Goal: Information Seeking & Learning: Learn about a topic

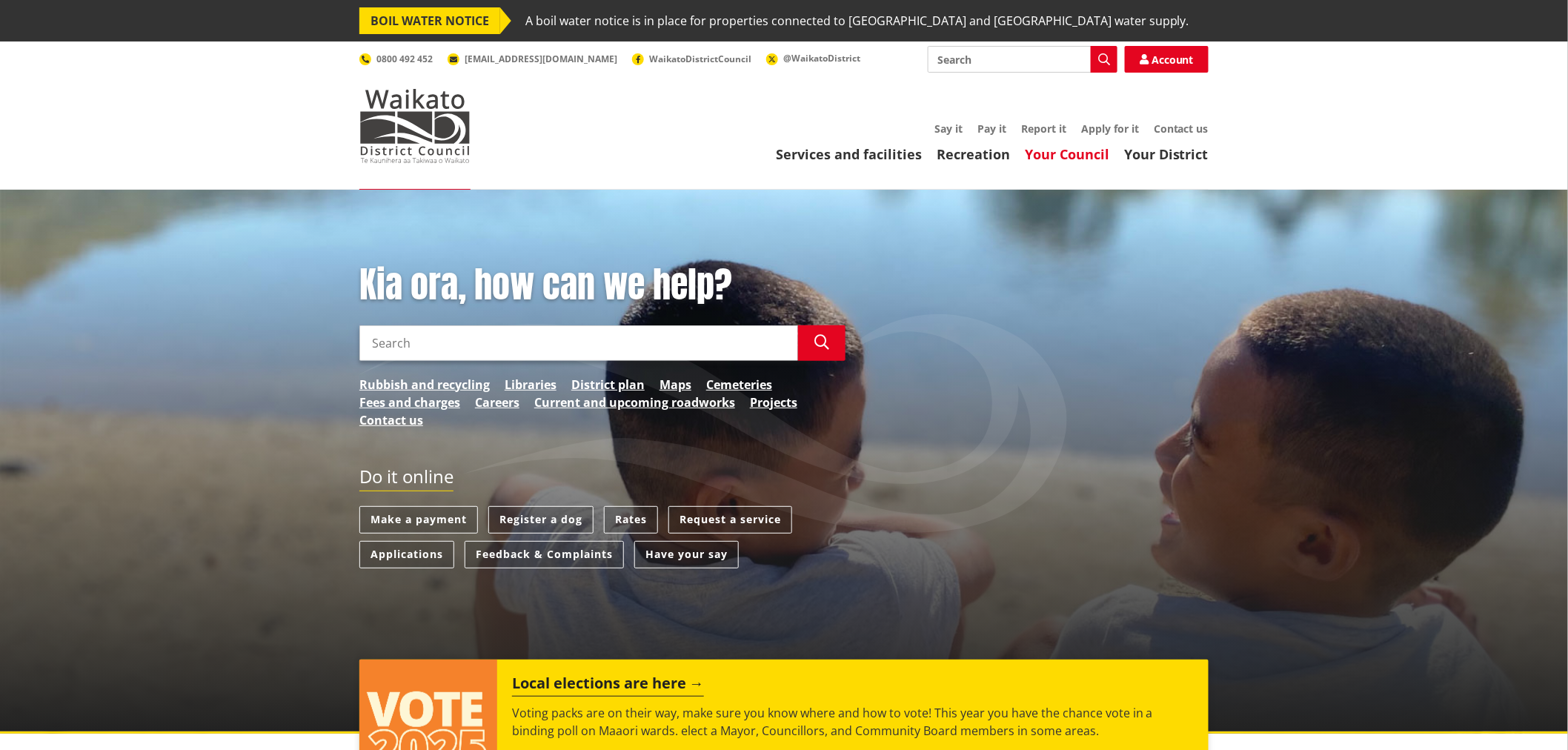
click at [1085, 150] on link "Your Council" at bounding box center [1066, 154] width 85 height 18
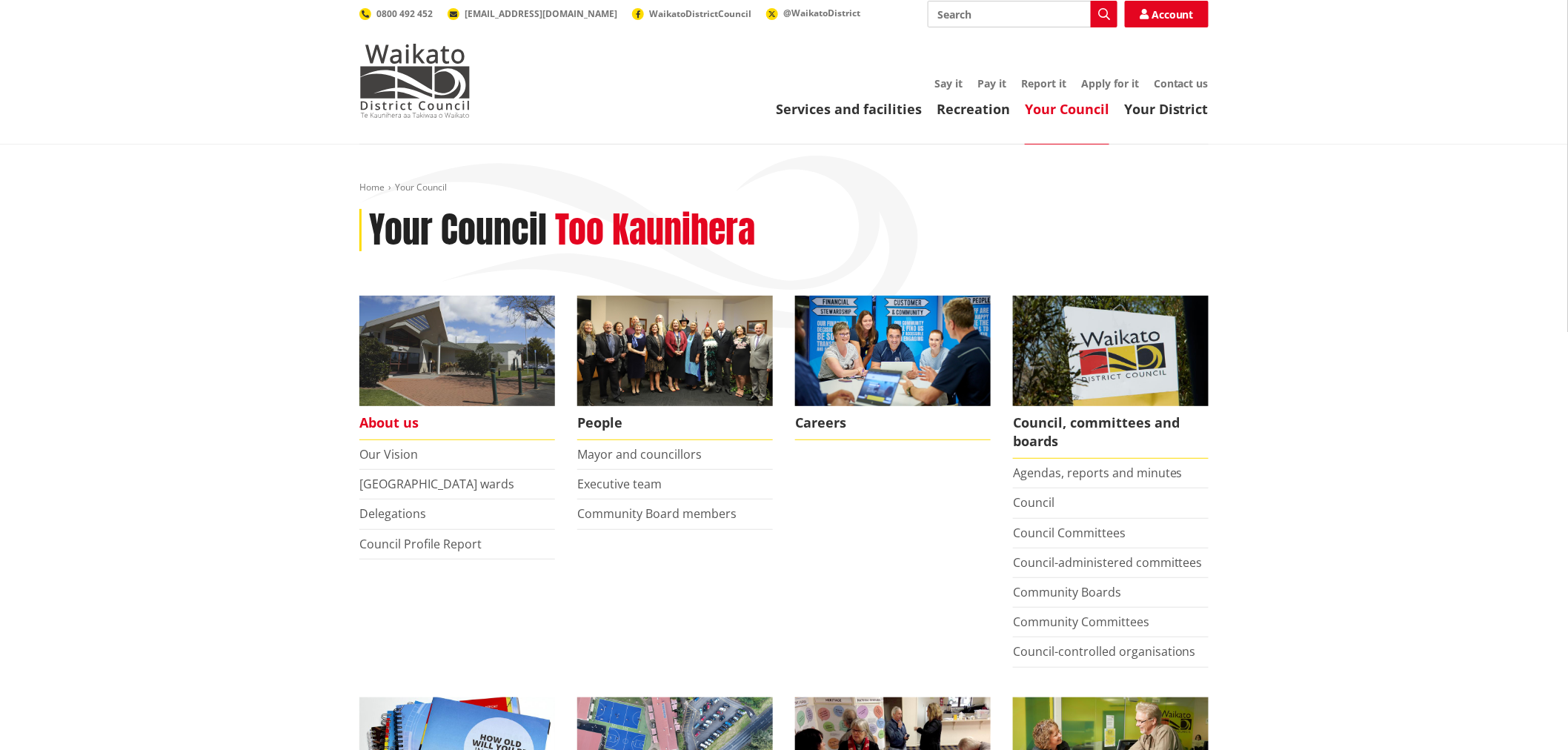
scroll to position [164, 0]
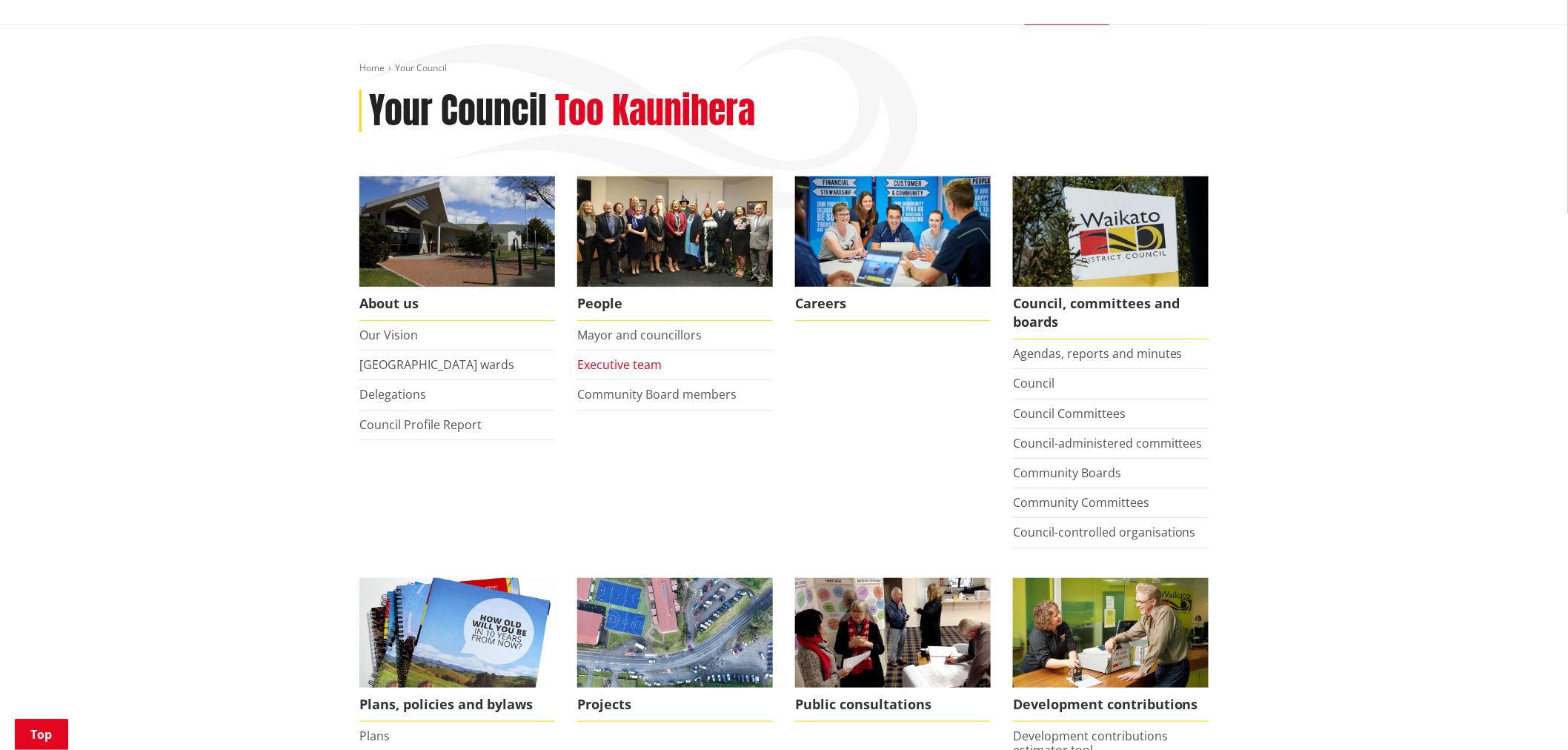
click at [639, 361] on link "Executive team" at bounding box center [619, 364] width 85 height 16
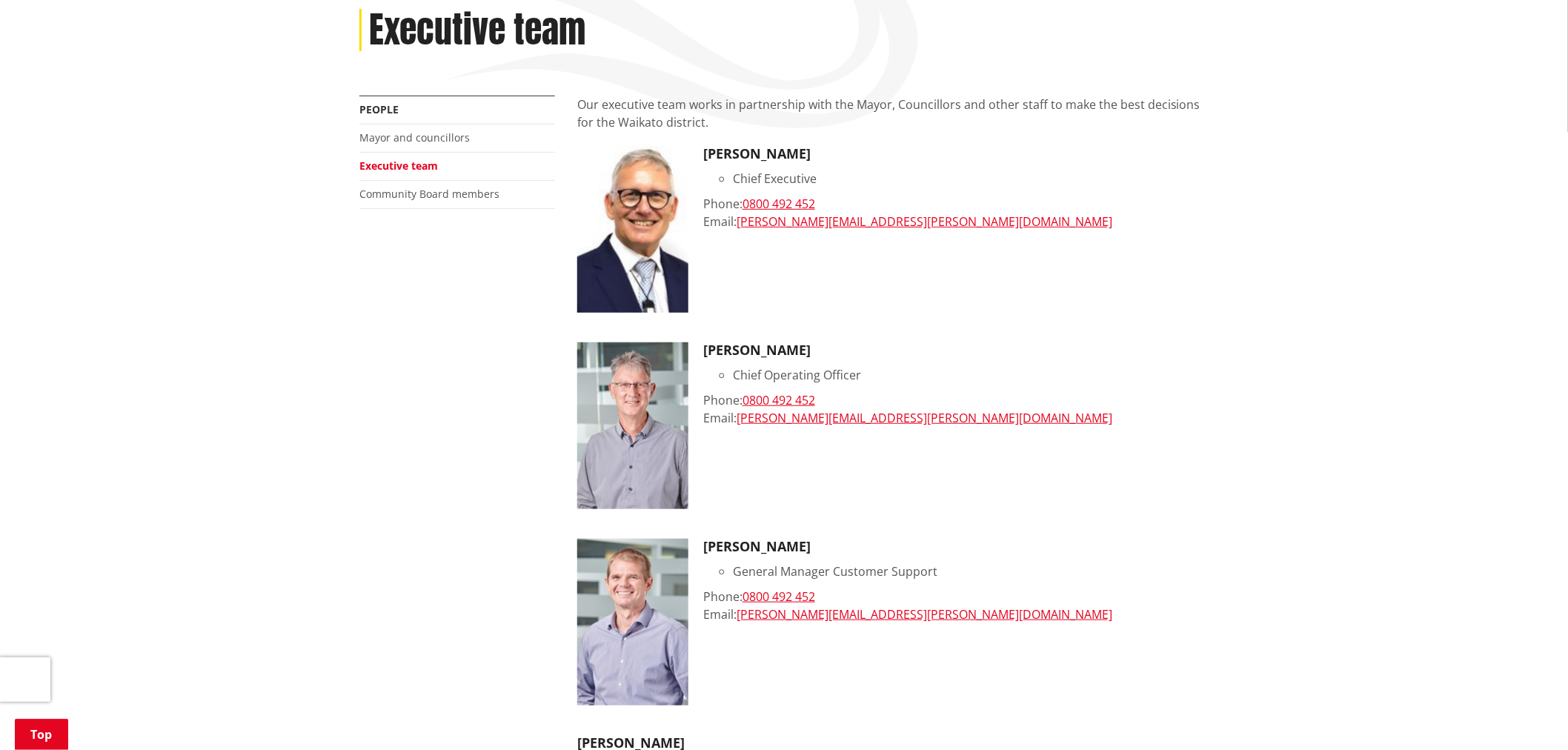
scroll to position [246, 0]
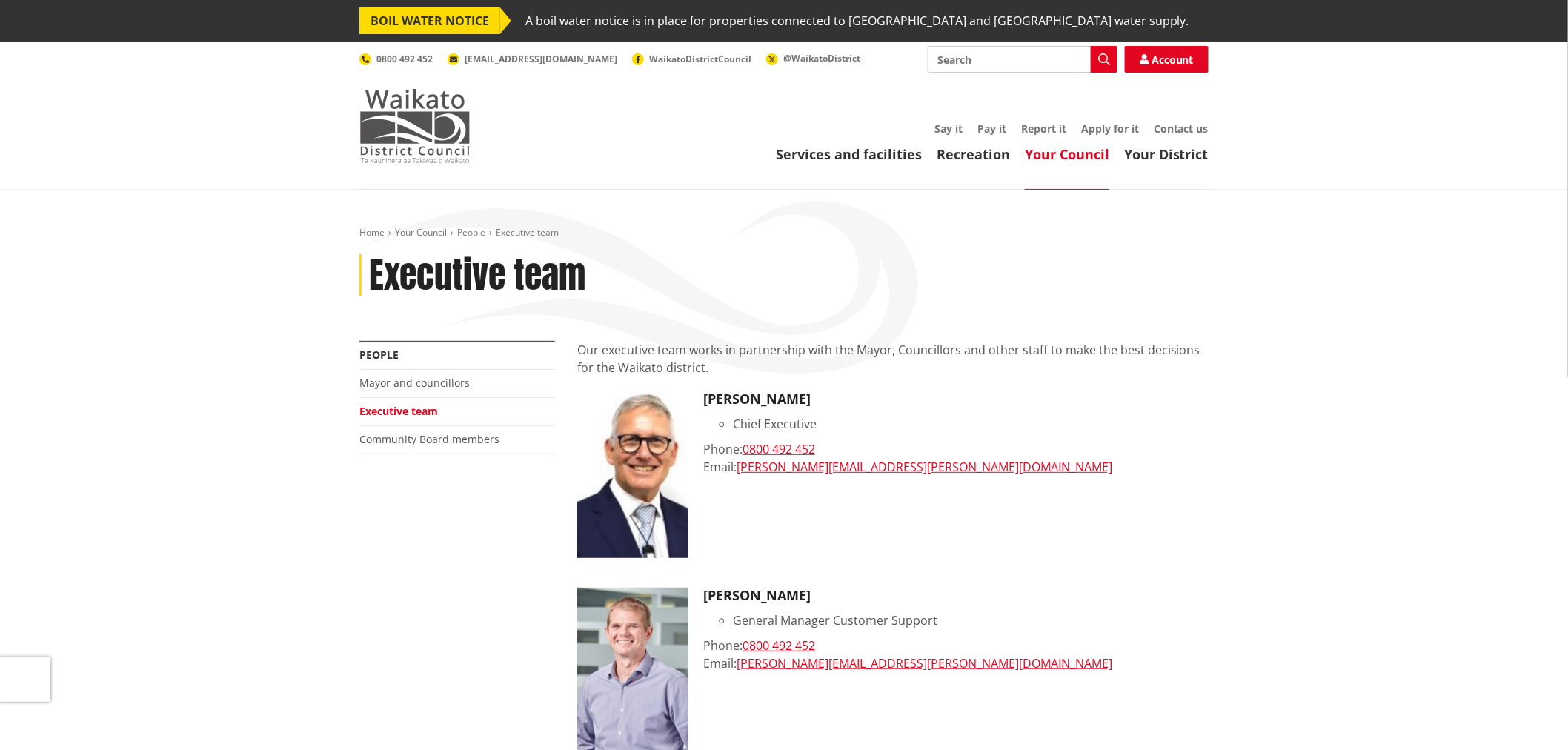
click at [406, 114] on img at bounding box center [414, 126] width 111 height 74
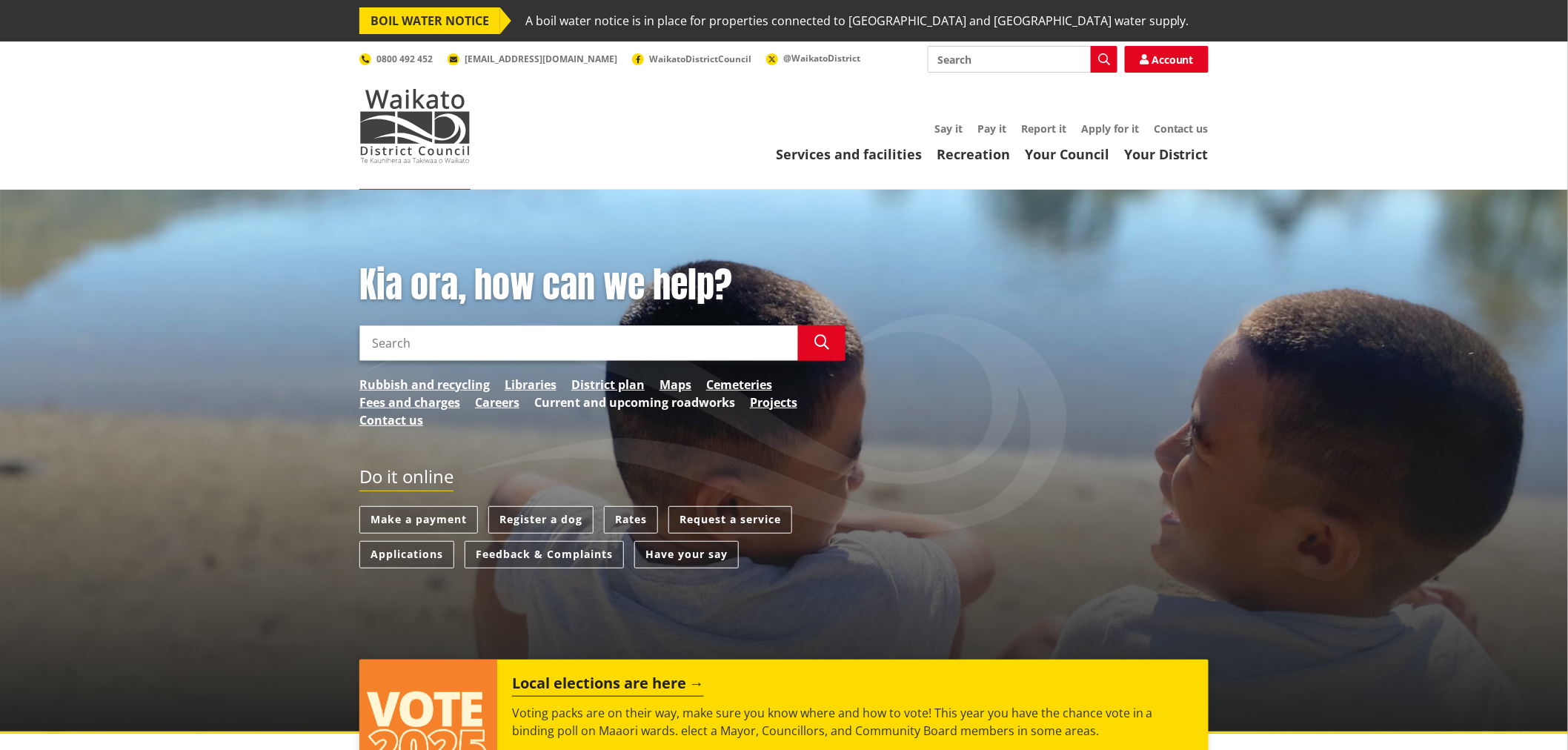
click at [699, 407] on link "Current and upcoming roadworks" at bounding box center [634, 403] width 201 height 18
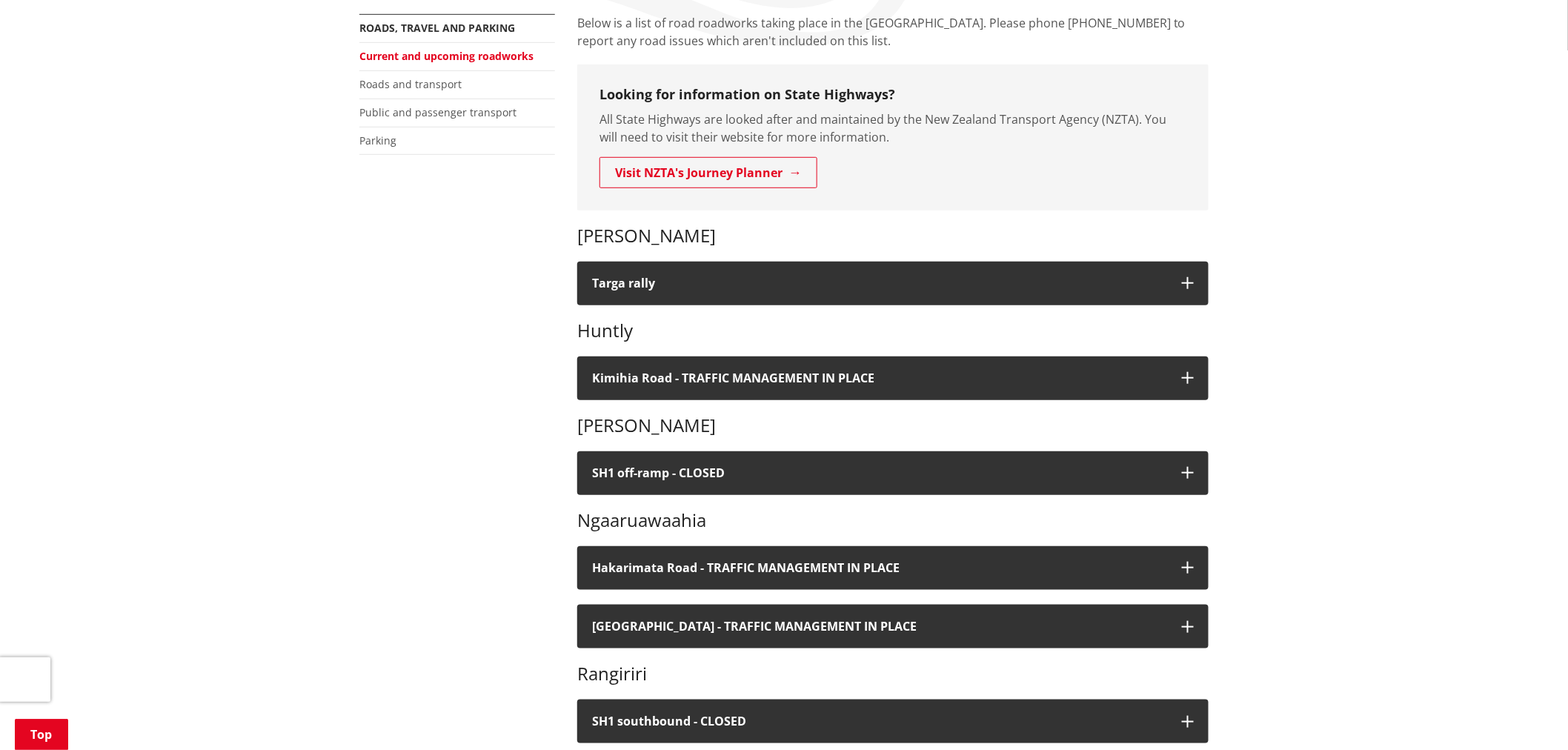
scroll to position [329, 0]
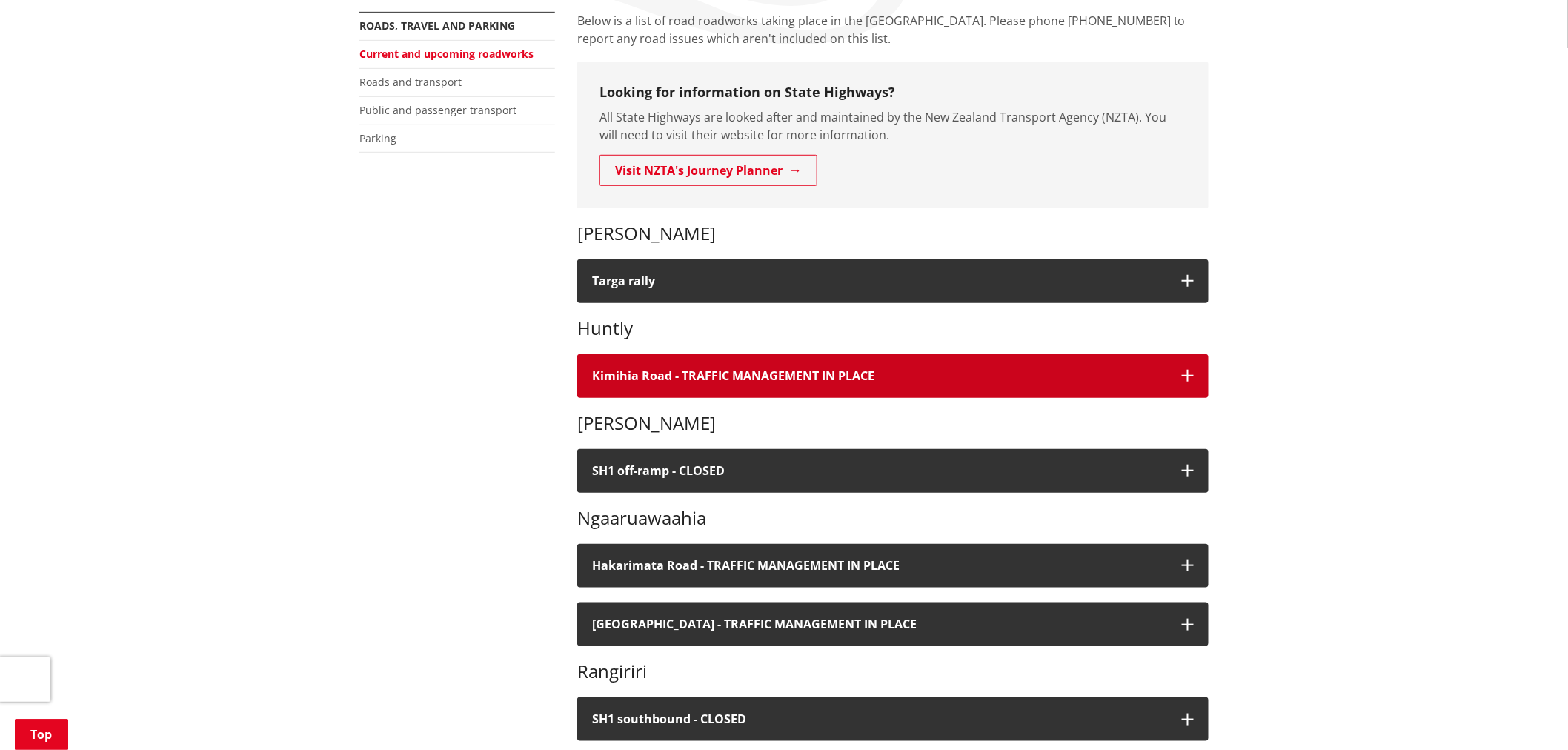
click at [707, 389] on button "Kimihia Road - TRAFFIC MANAGEMENT IN PLACE" at bounding box center [892, 376] width 631 height 44
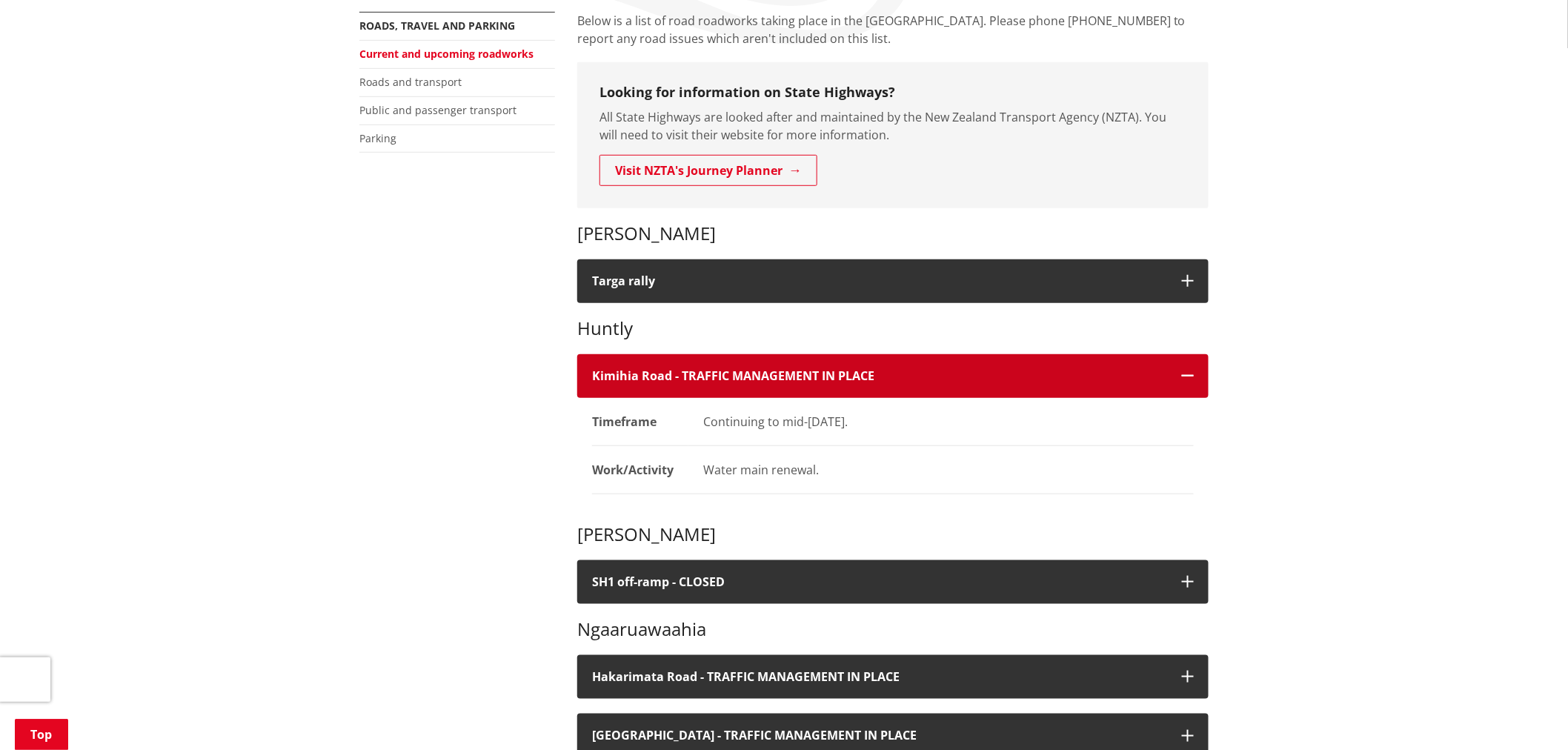
click at [707, 389] on button "Kimihia Road - TRAFFIC MANAGEMENT IN PLACE" at bounding box center [892, 376] width 631 height 44
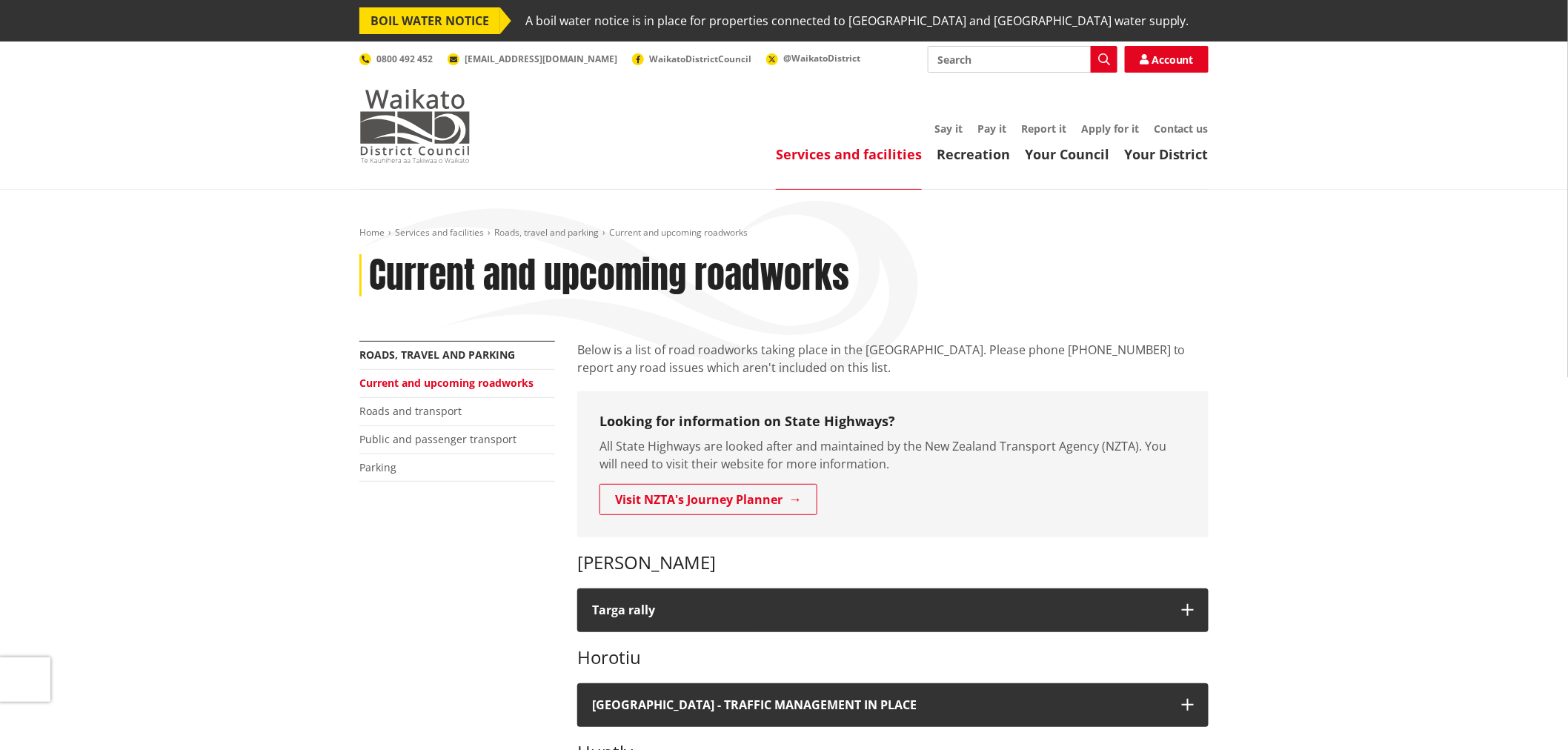
click at [420, 121] on img at bounding box center [414, 126] width 111 height 74
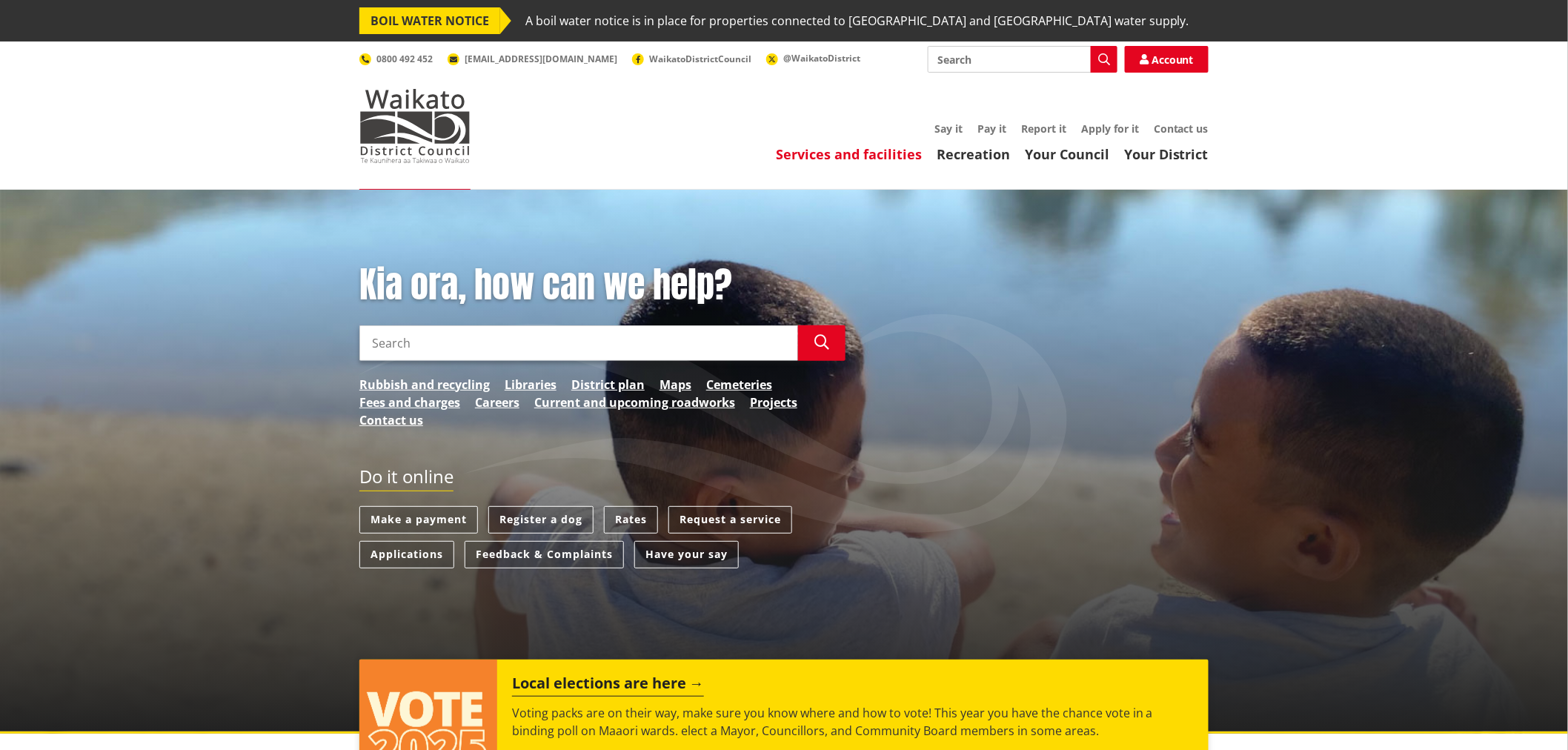
click at [887, 146] on link "Services and facilities" at bounding box center [848, 154] width 146 height 18
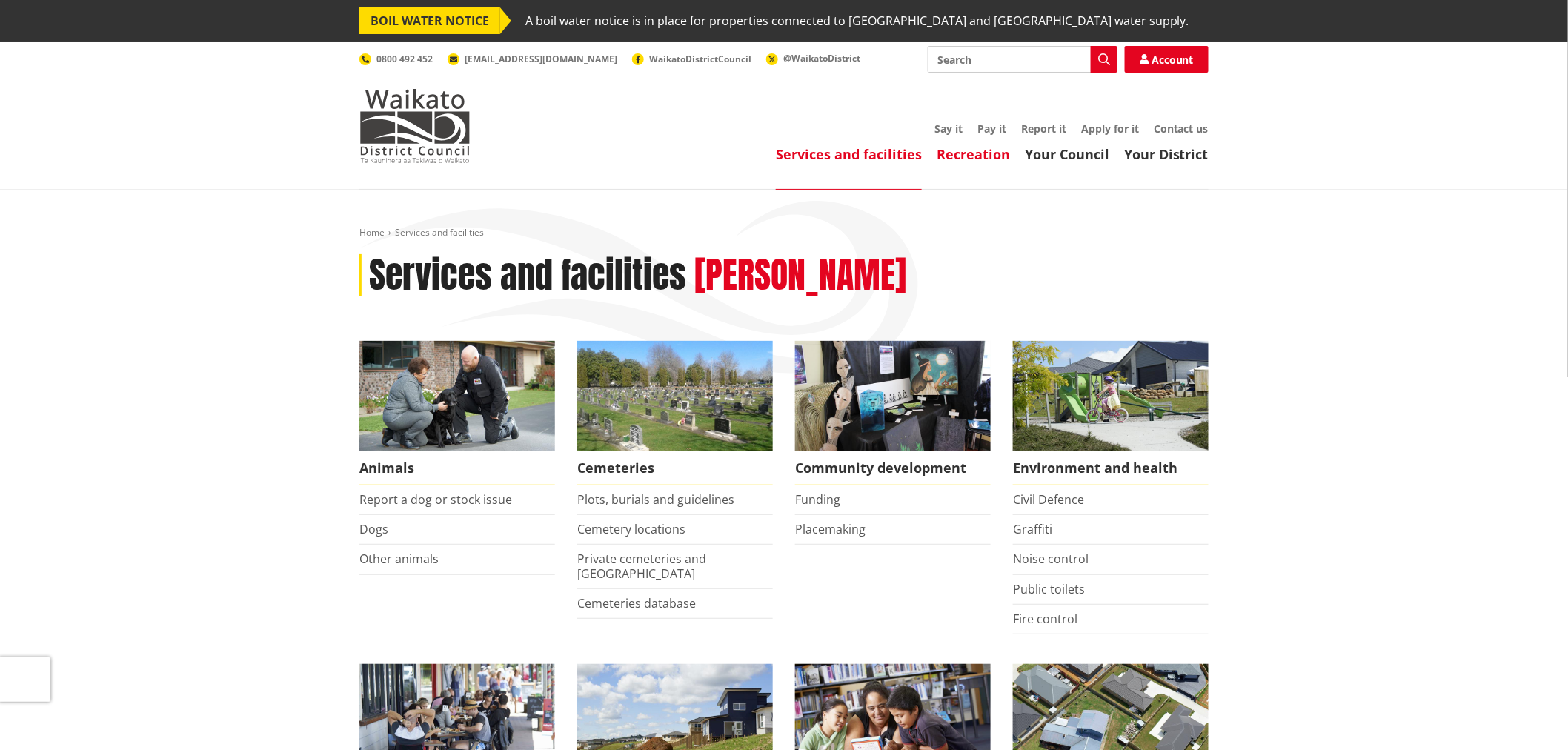
click at [942, 153] on link "Recreation" at bounding box center [973, 154] width 73 height 18
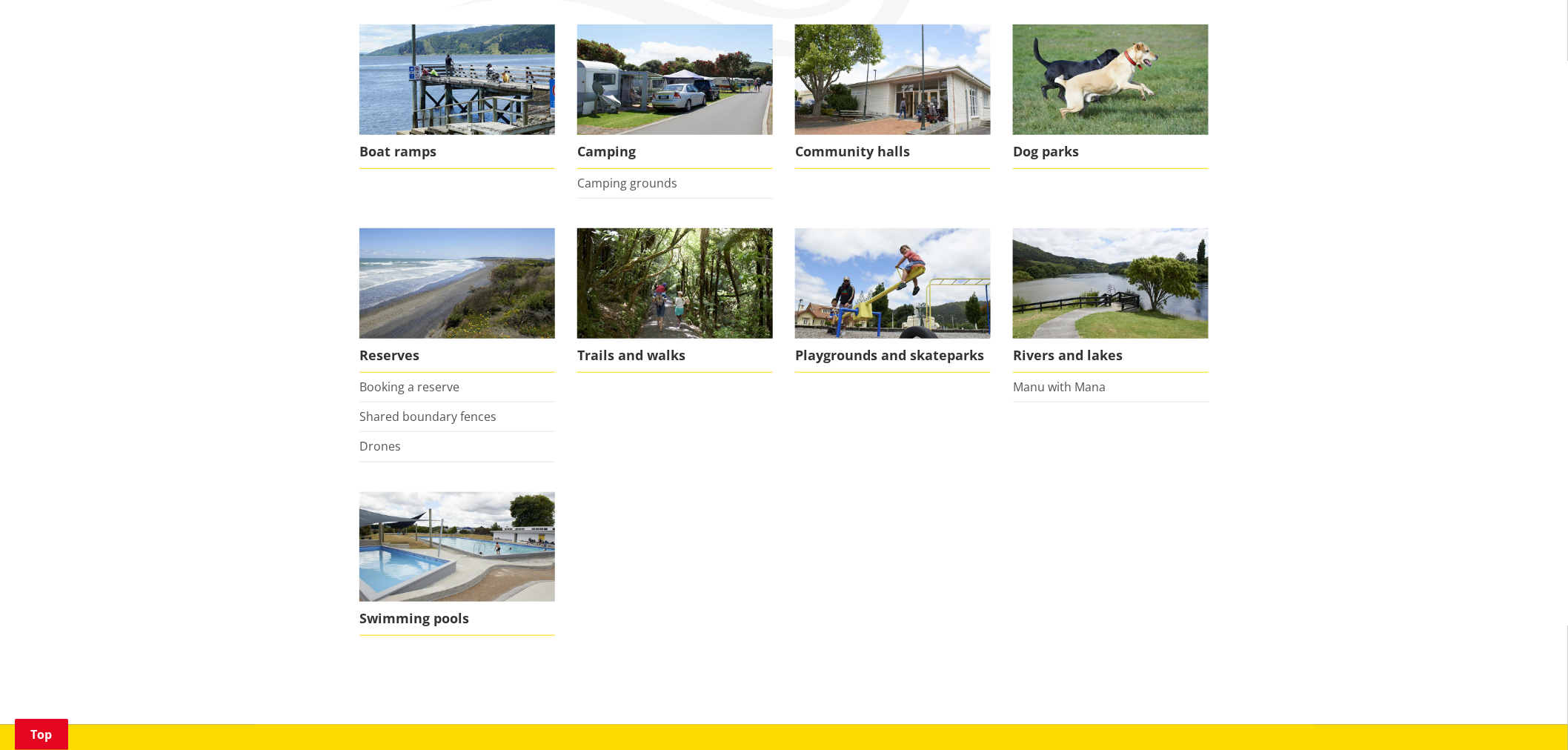
scroll to position [329, 0]
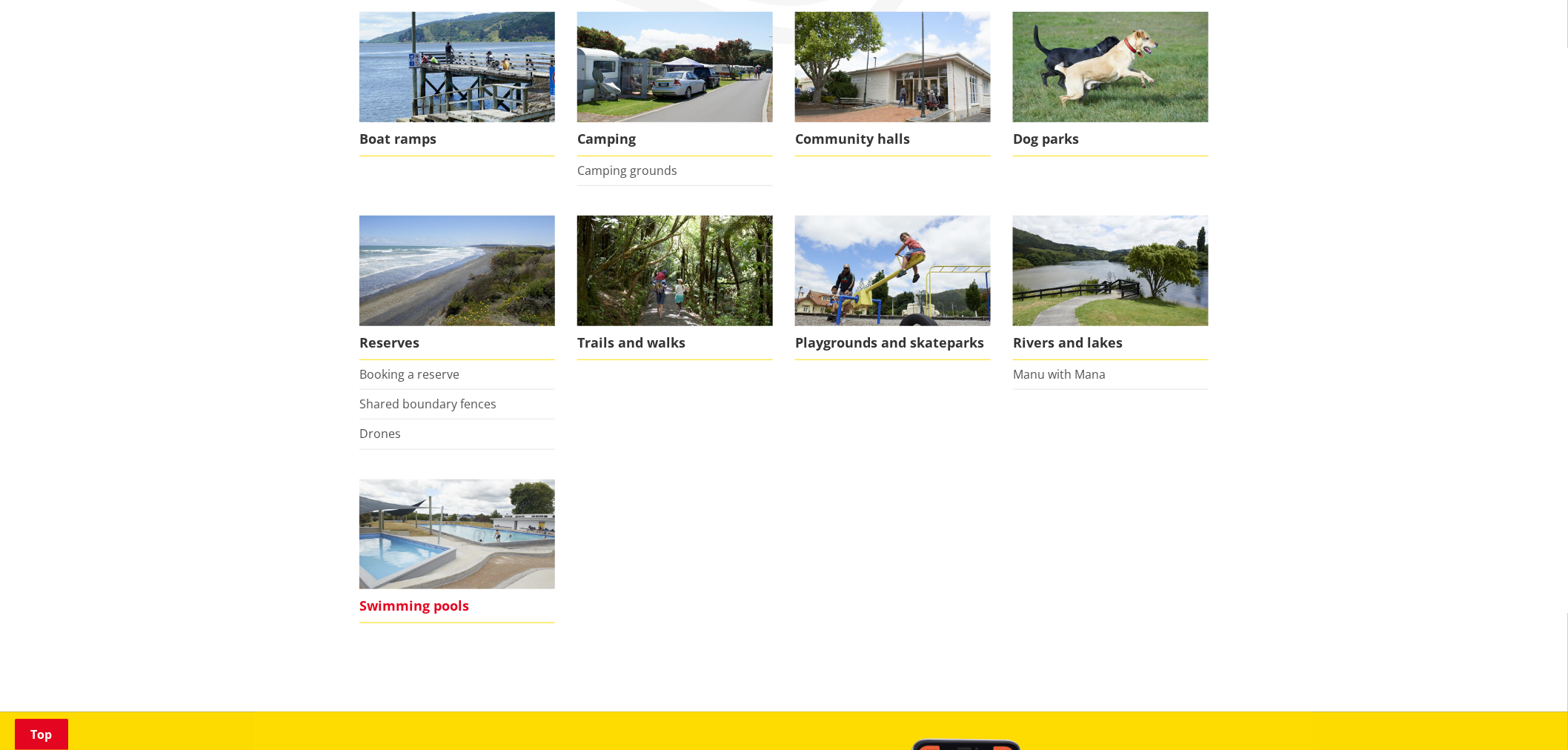
click at [501, 508] on img at bounding box center [456, 535] width 196 height 111
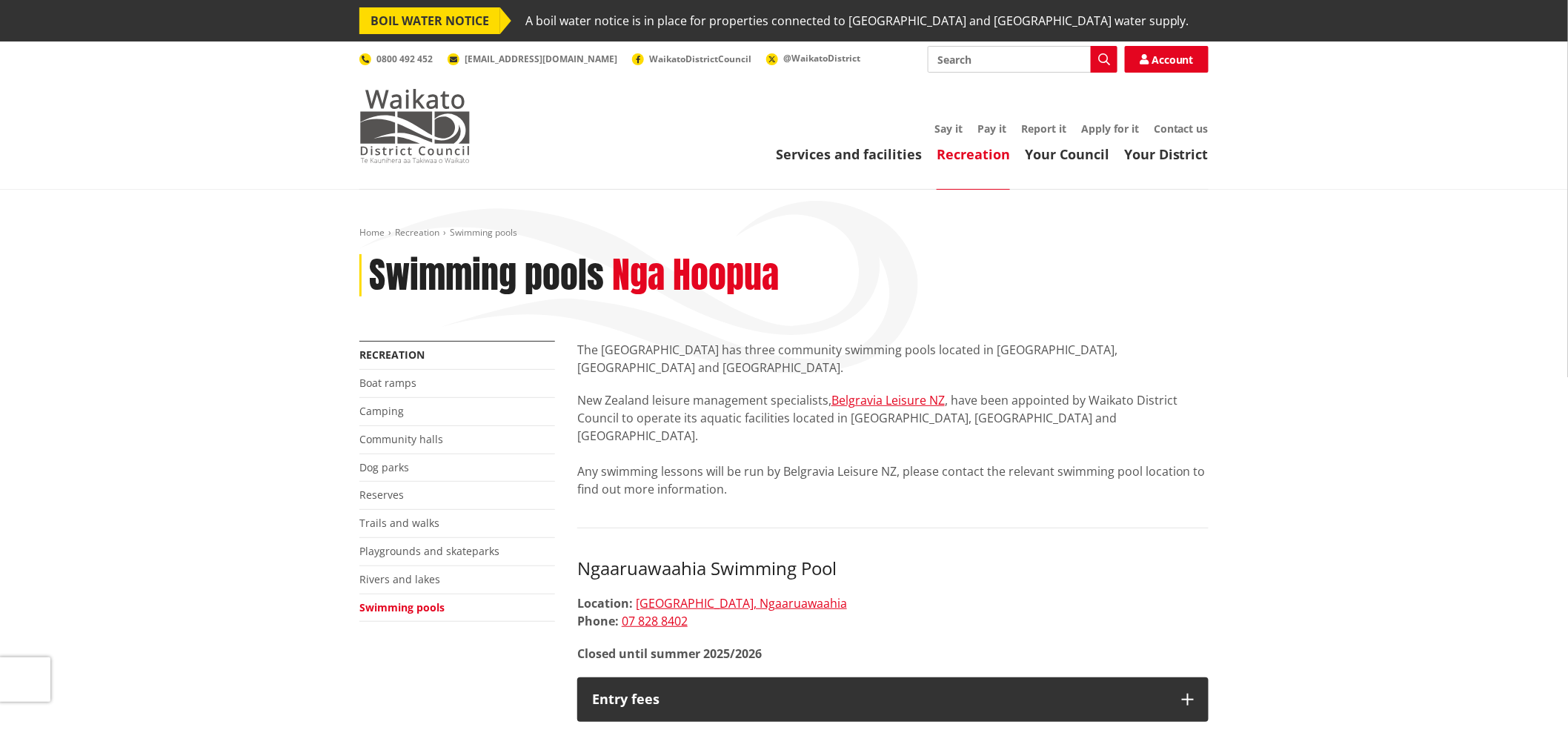
click at [434, 139] on img at bounding box center [414, 126] width 111 height 74
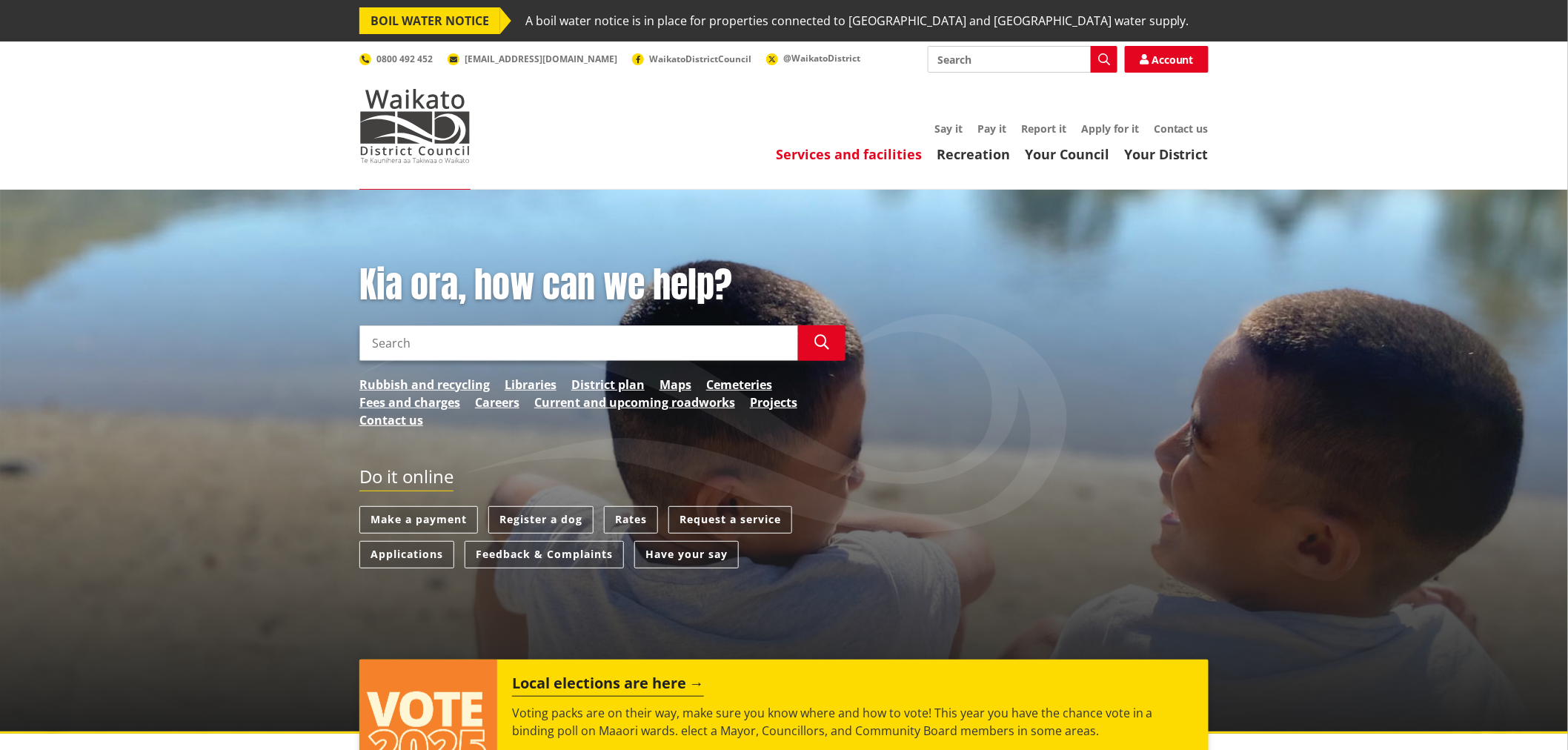
click at [883, 151] on link "Services and facilities" at bounding box center [848, 154] width 146 height 18
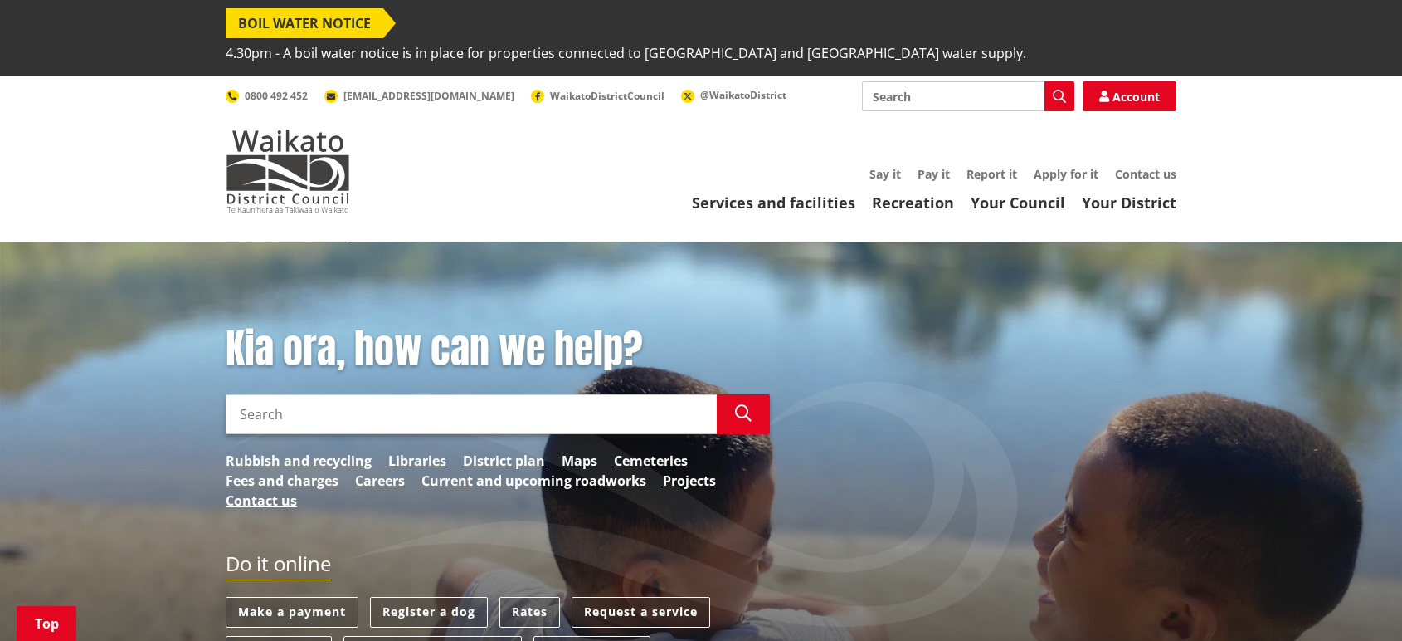
scroll to position [1014, 0]
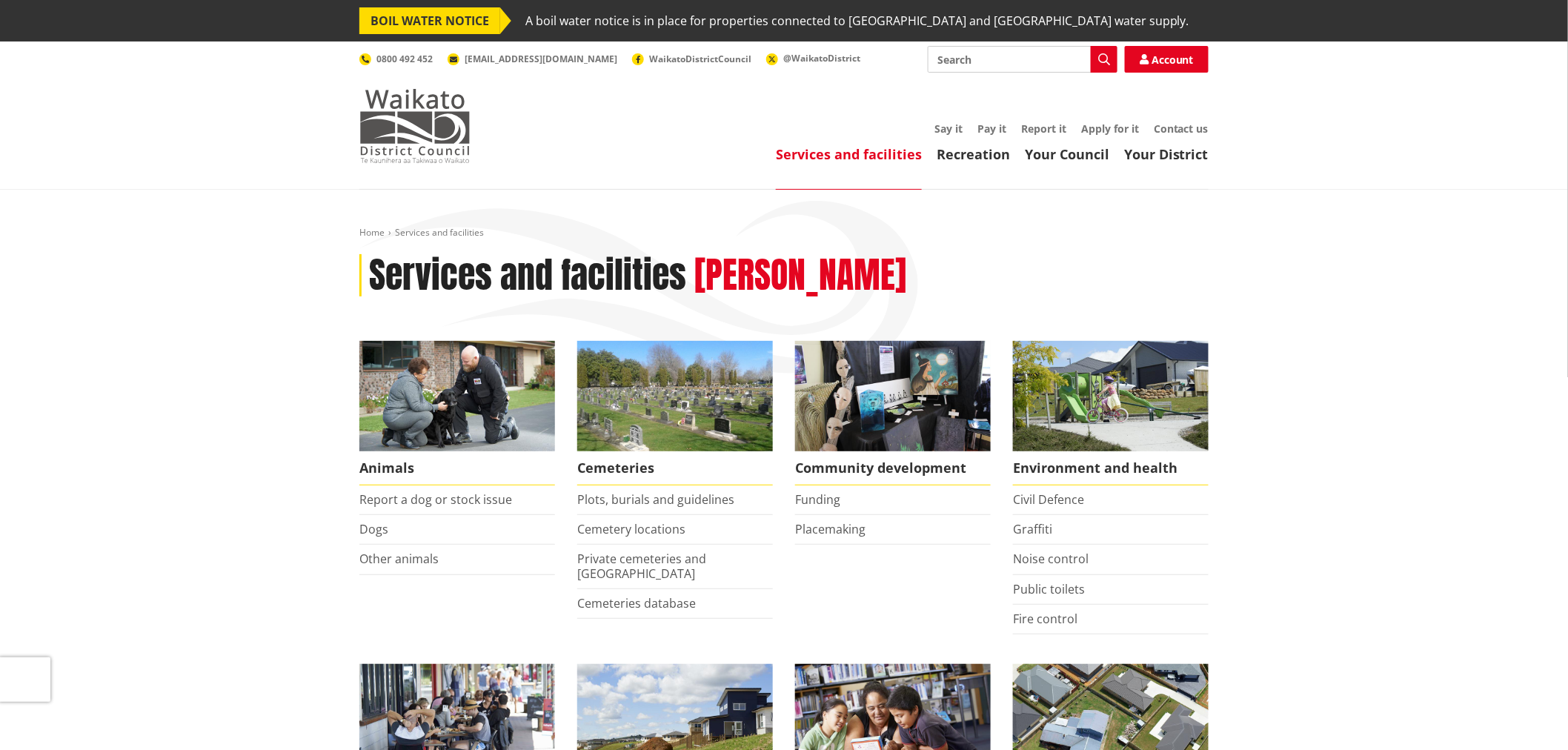
click at [386, 132] on img at bounding box center [414, 126] width 111 height 74
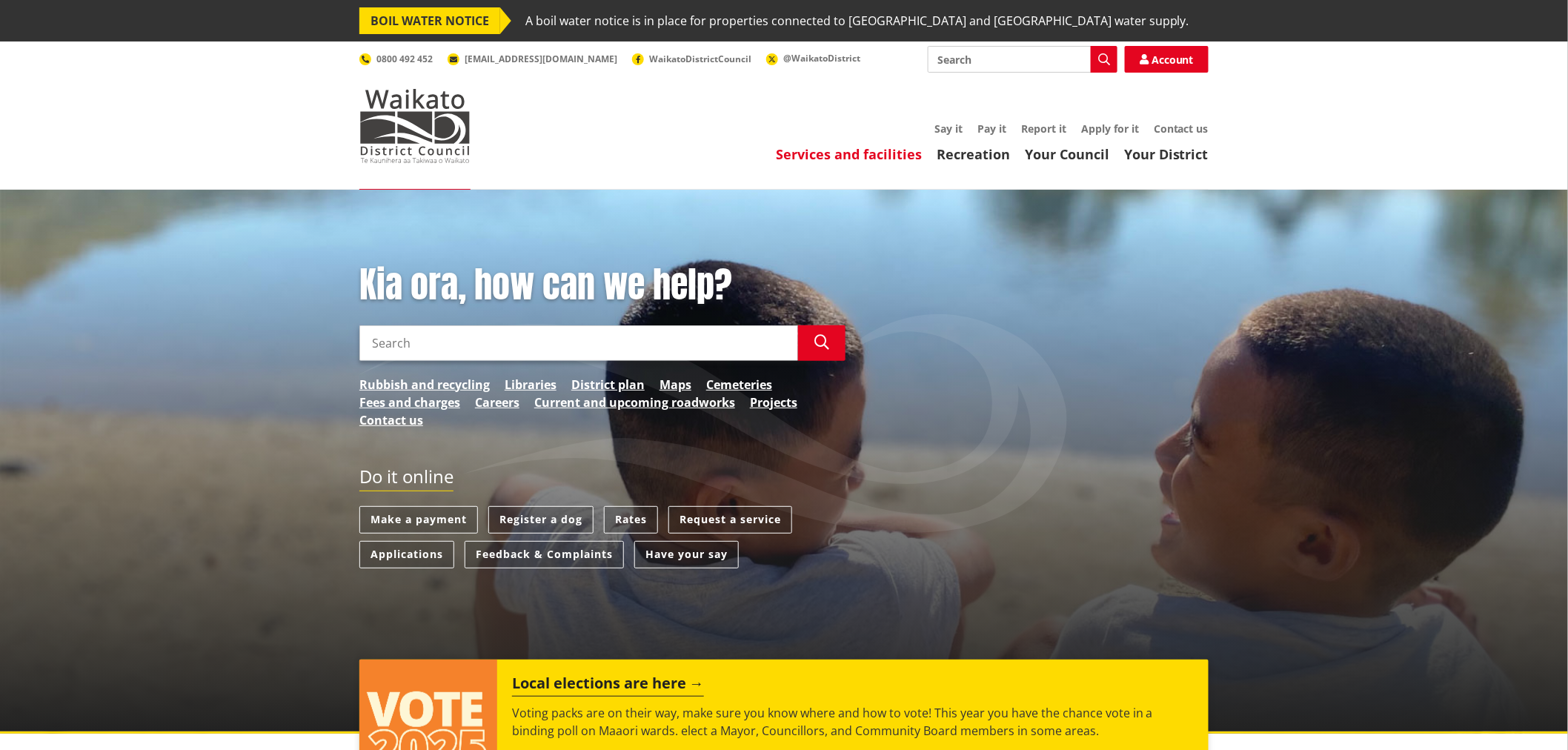
click at [855, 157] on link "Services and facilities" at bounding box center [848, 154] width 146 height 18
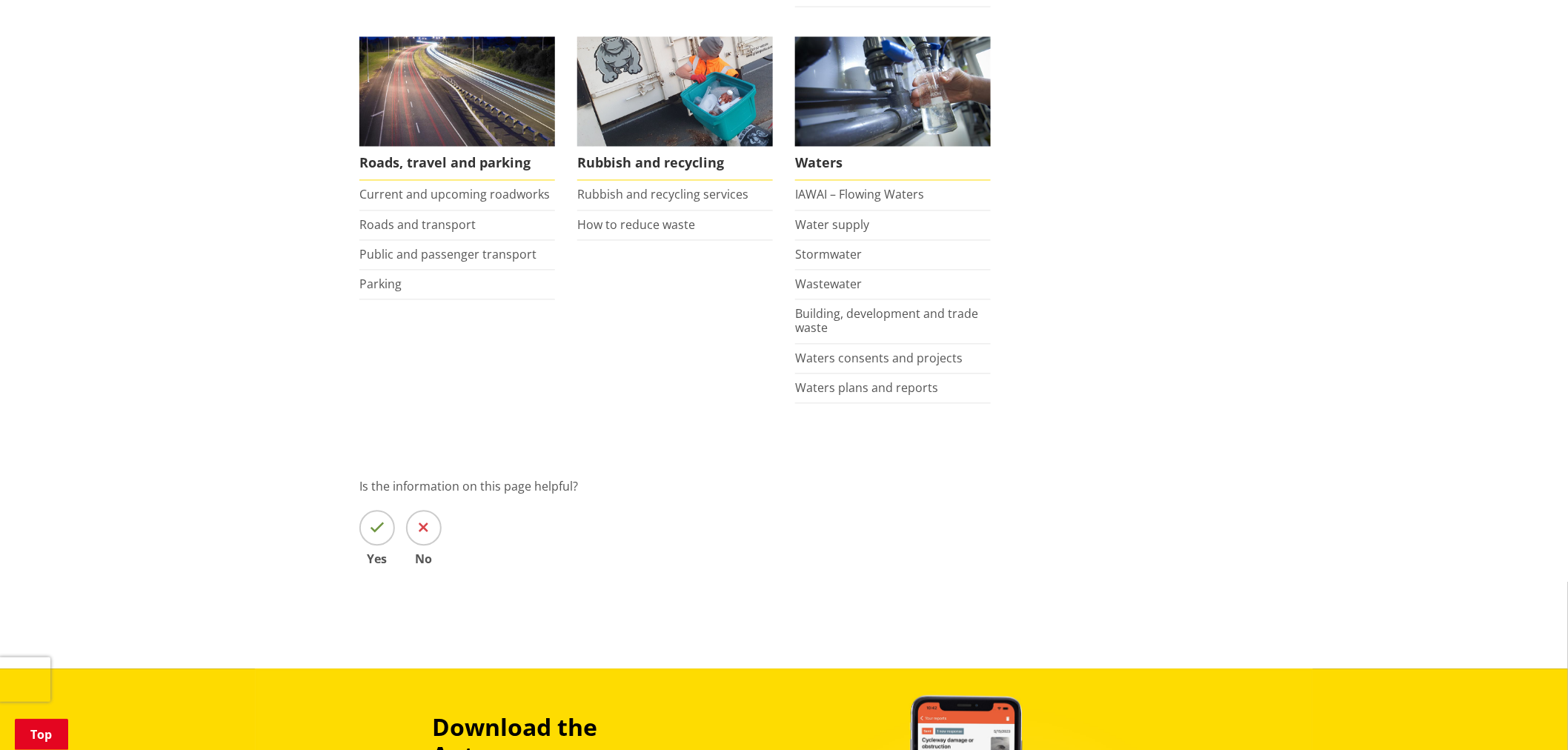
scroll to position [1152, 0]
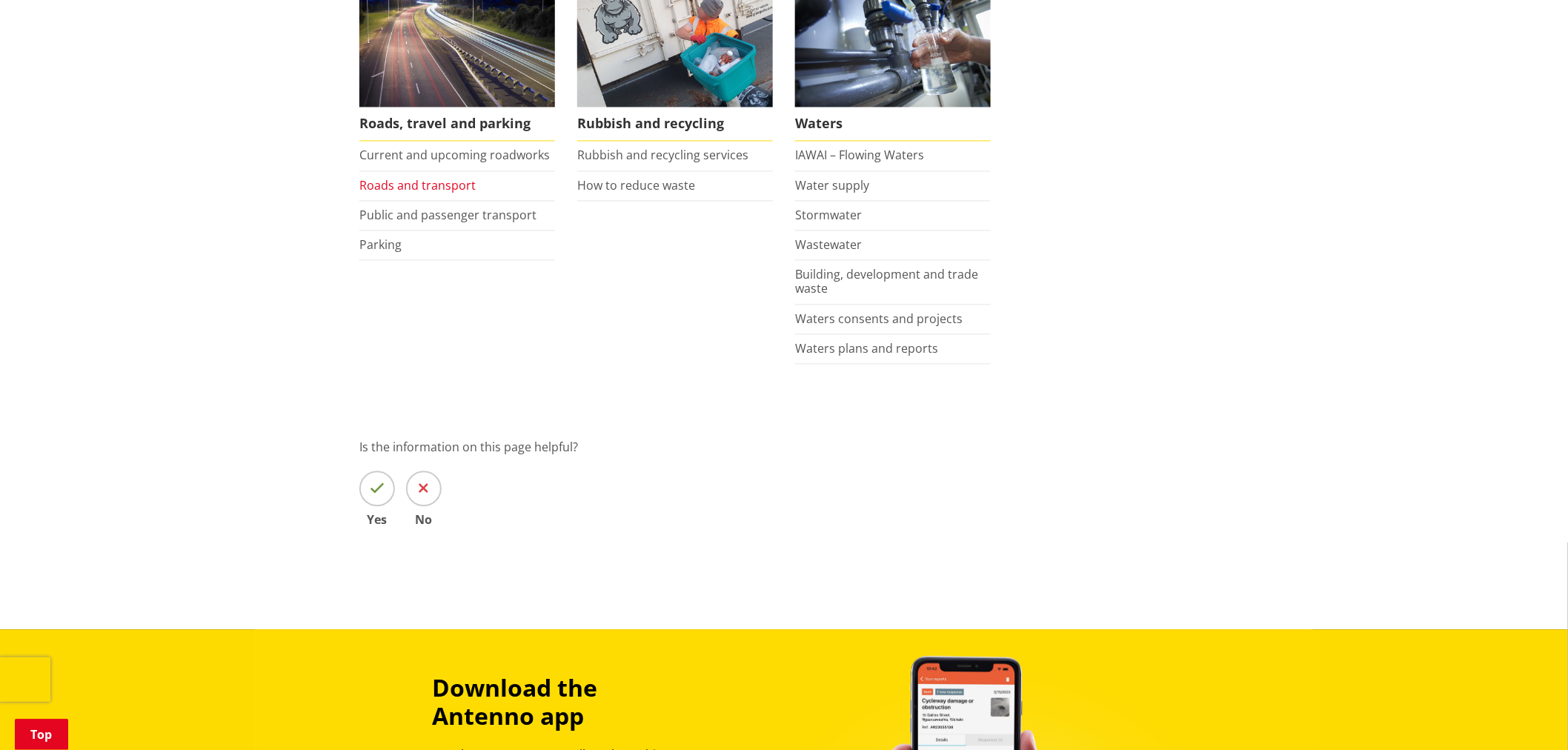
click at [417, 186] on link "Roads and transport" at bounding box center [417, 186] width 116 height 16
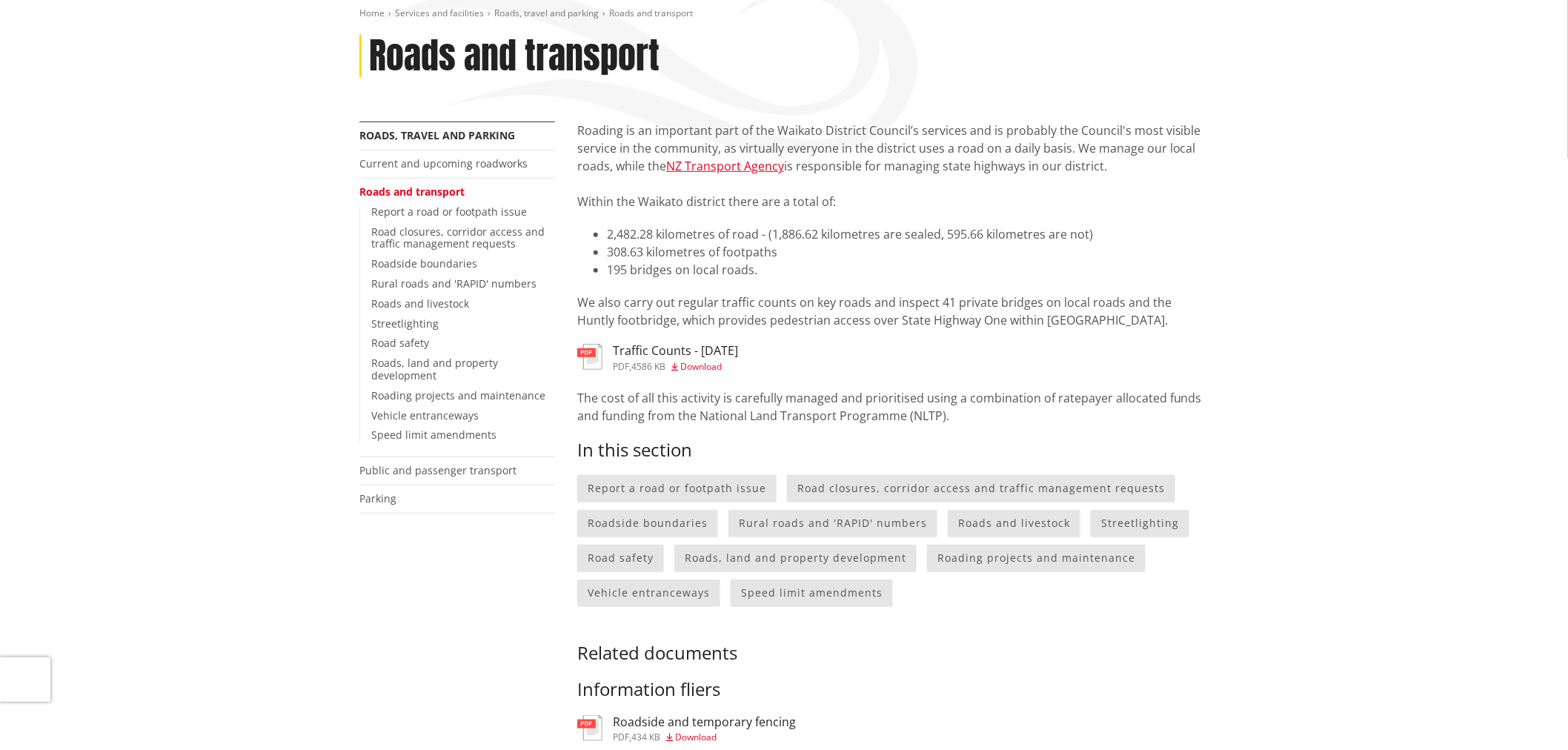
scroll to position [246, 0]
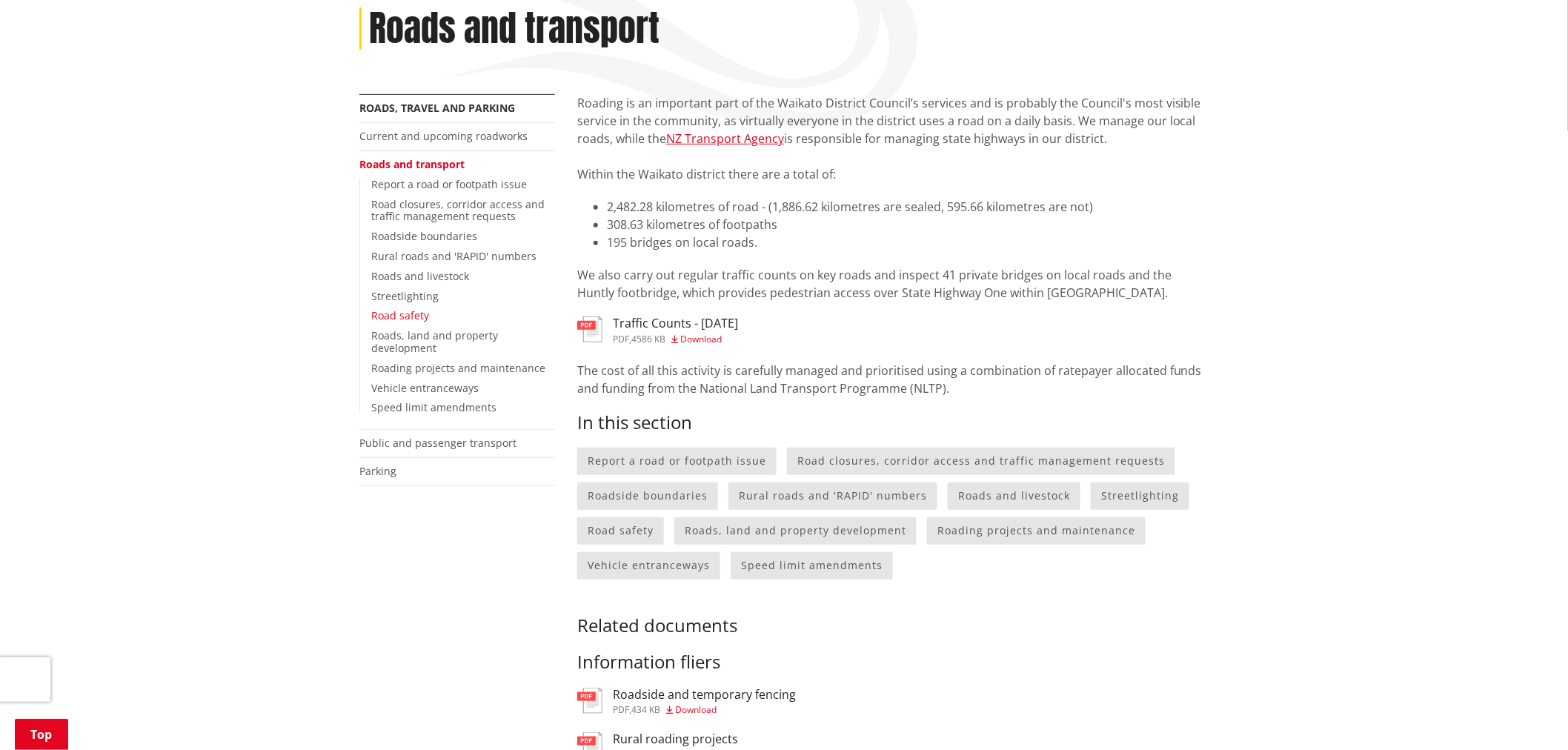
click at [391, 313] on link "Road safety" at bounding box center [400, 315] width 58 height 14
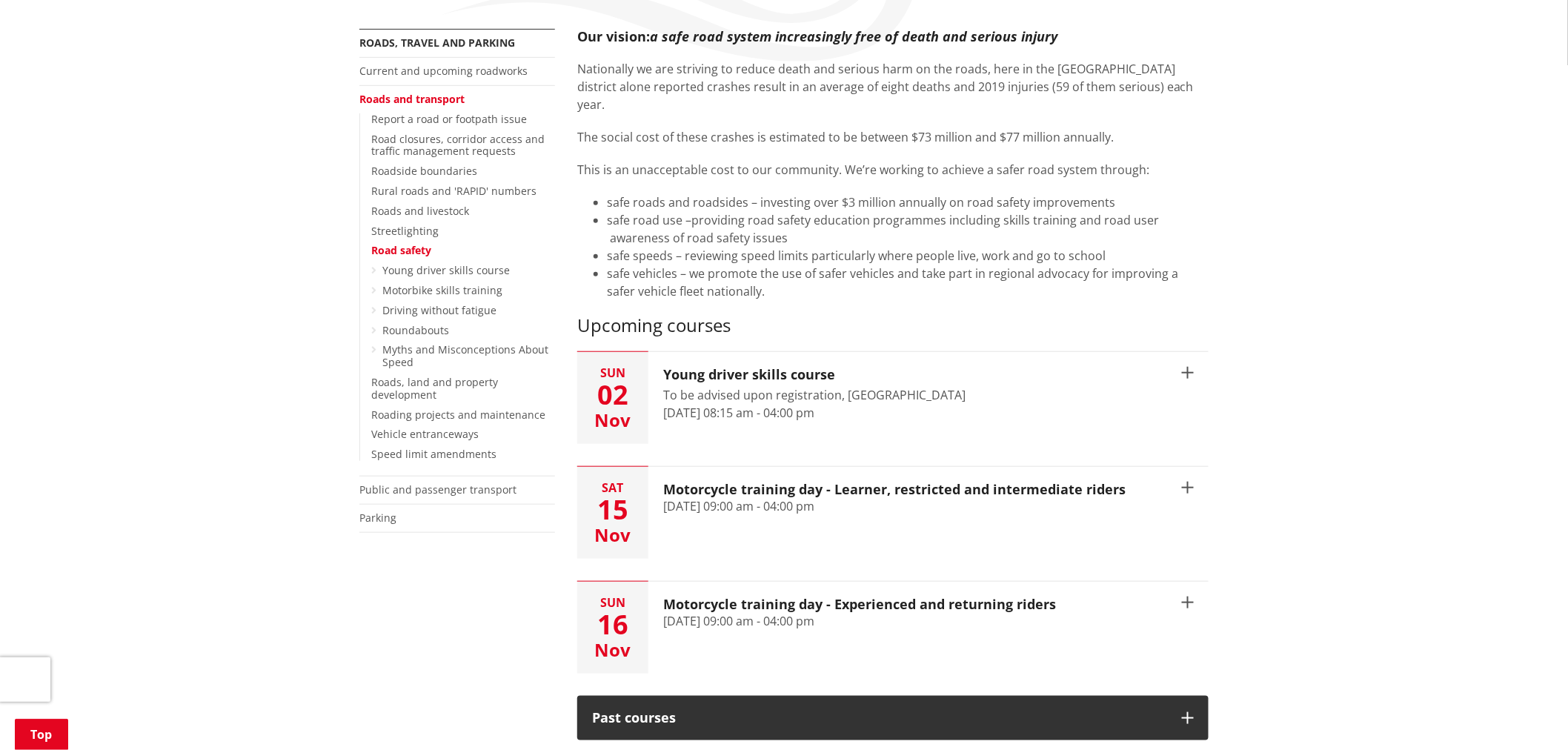
scroll to position [329, 0]
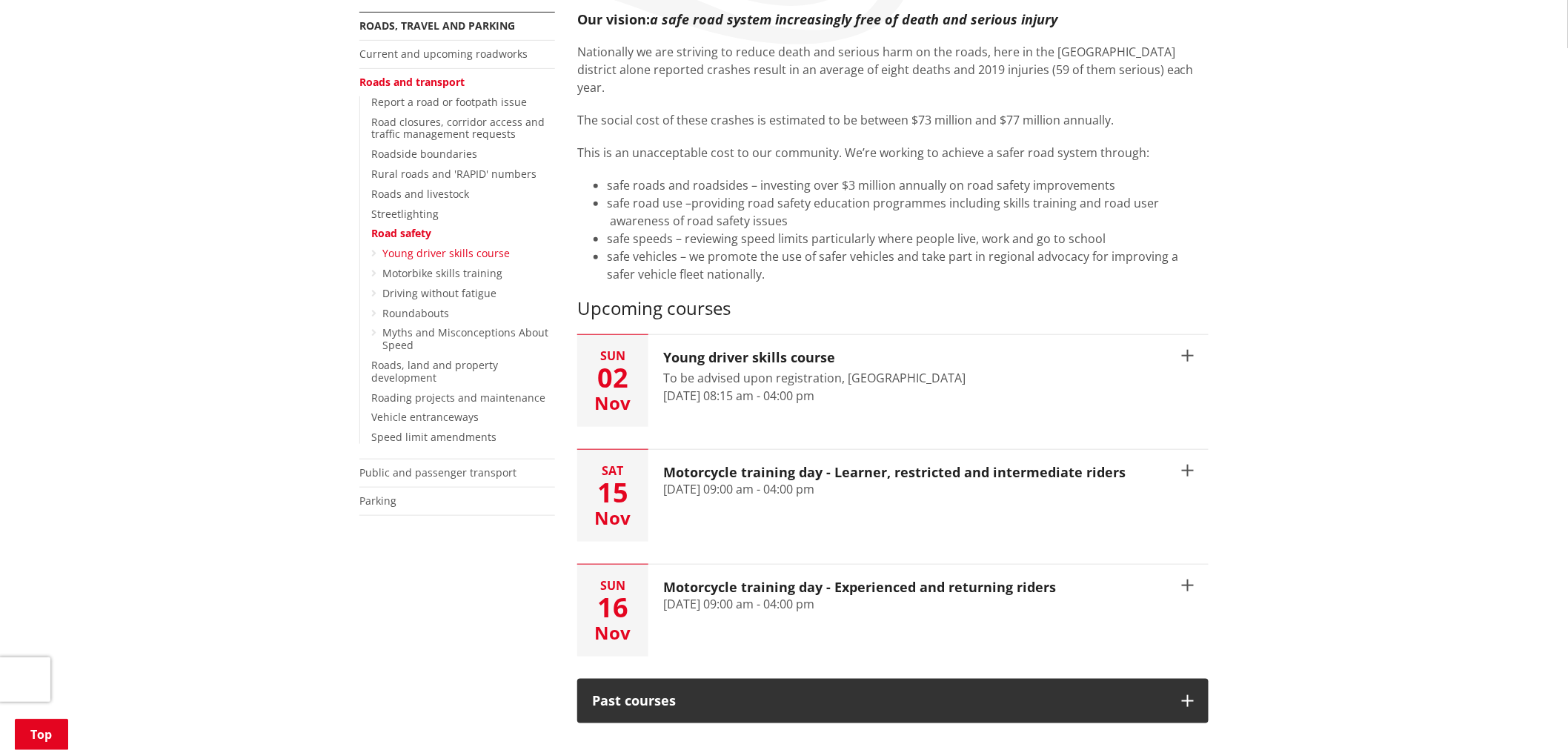
click at [431, 255] on link "Young driver skills course" at bounding box center [446, 253] width 128 height 14
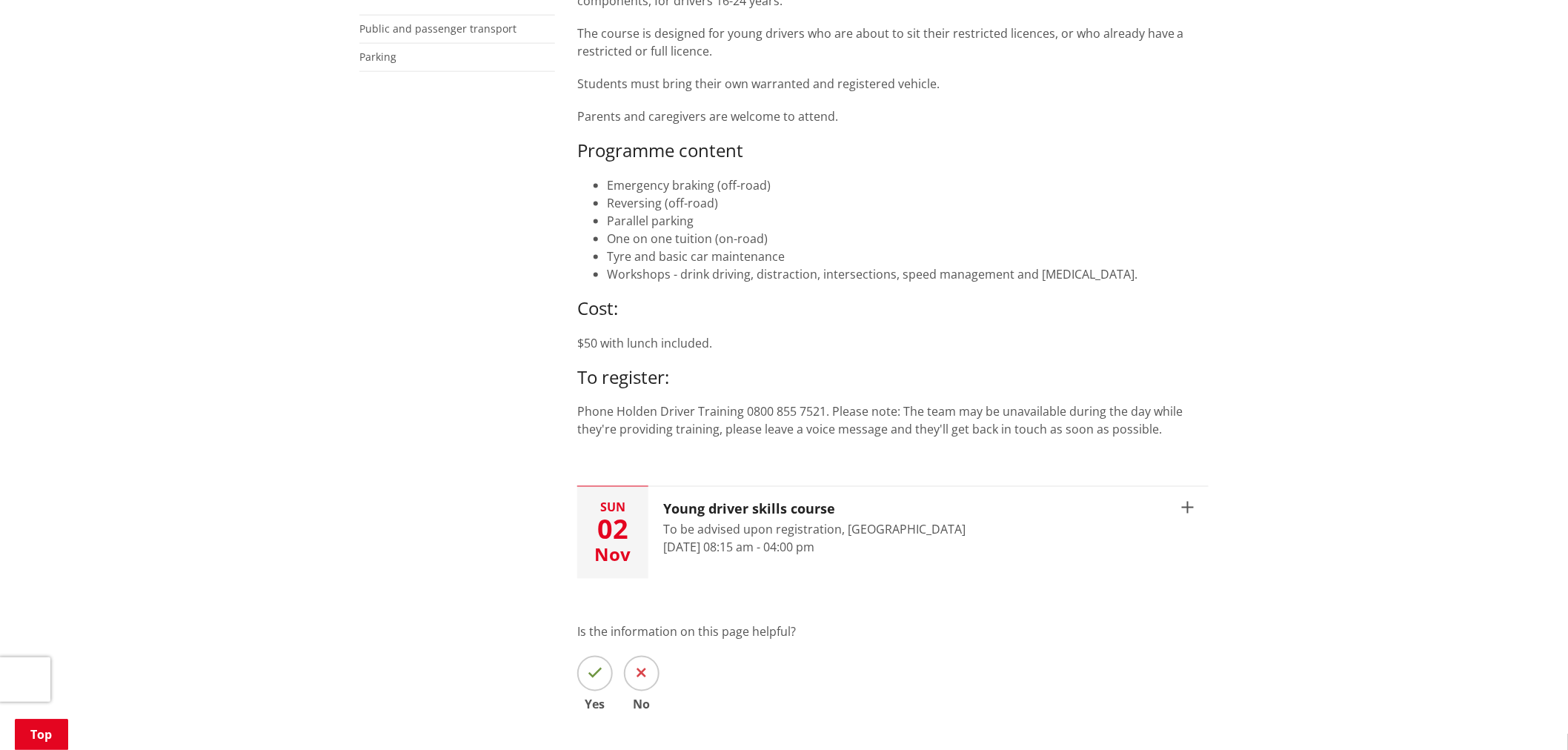
scroll to position [823, 0]
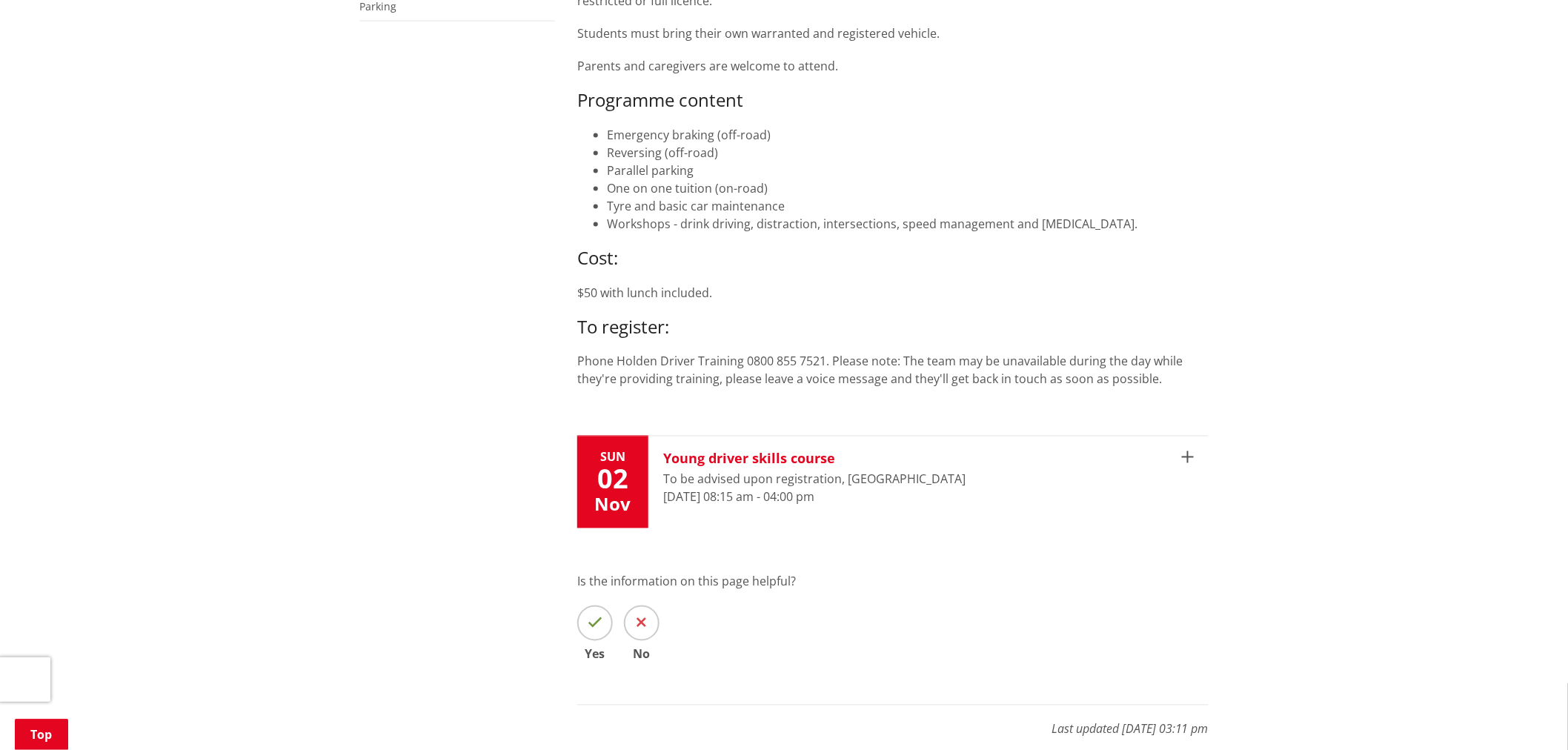
click at [1078, 462] on button "[DATE] Young driver skills course To be advised upon registration, [PERSON_NAME…" at bounding box center [892, 482] width 631 height 92
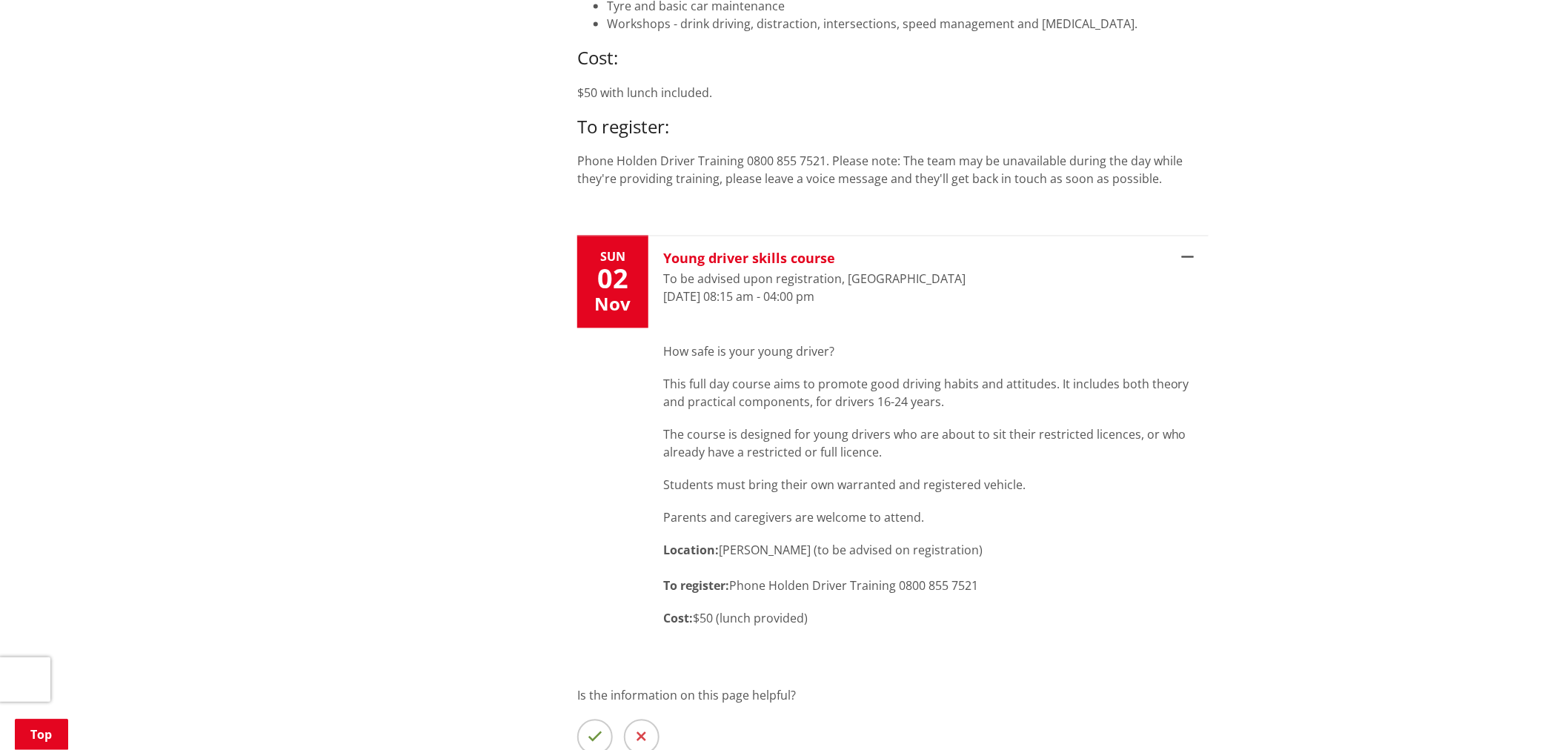
scroll to position [1070, 0]
